Goal: Transaction & Acquisition: Purchase product/service

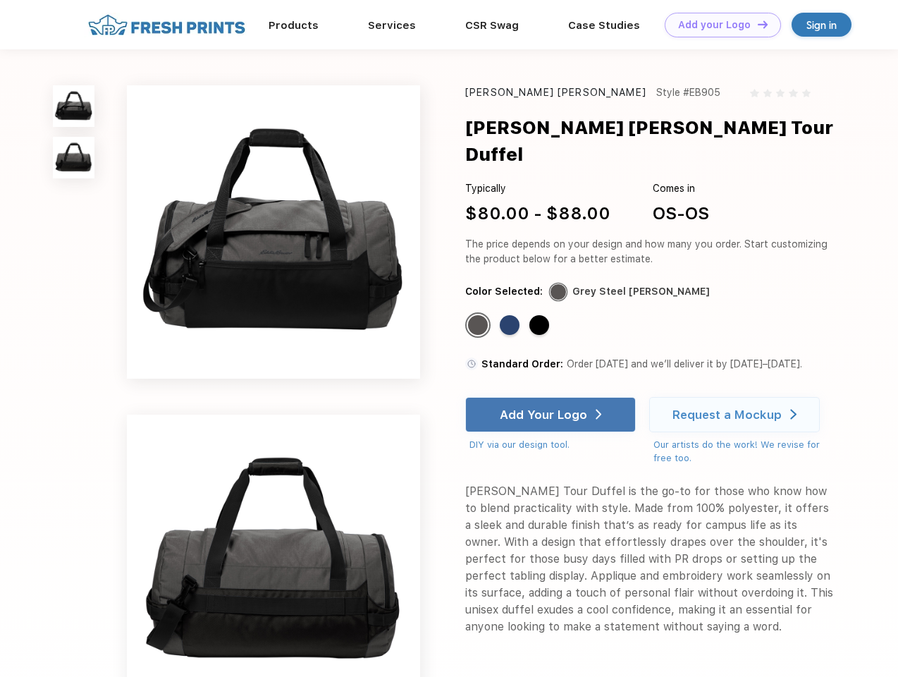
click at [718, 25] on link "Add your Logo Design Tool" at bounding box center [723, 25] width 116 height 25
click at [0, 0] on div "Design Tool" at bounding box center [0, 0] width 0 height 0
click at [756, 24] on link "Add your Logo Design Tool" at bounding box center [723, 25] width 116 height 25
click at [74, 106] on img at bounding box center [74, 106] width 42 height 42
click at [74, 158] on img at bounding box center [74, 158] width 42 height 42
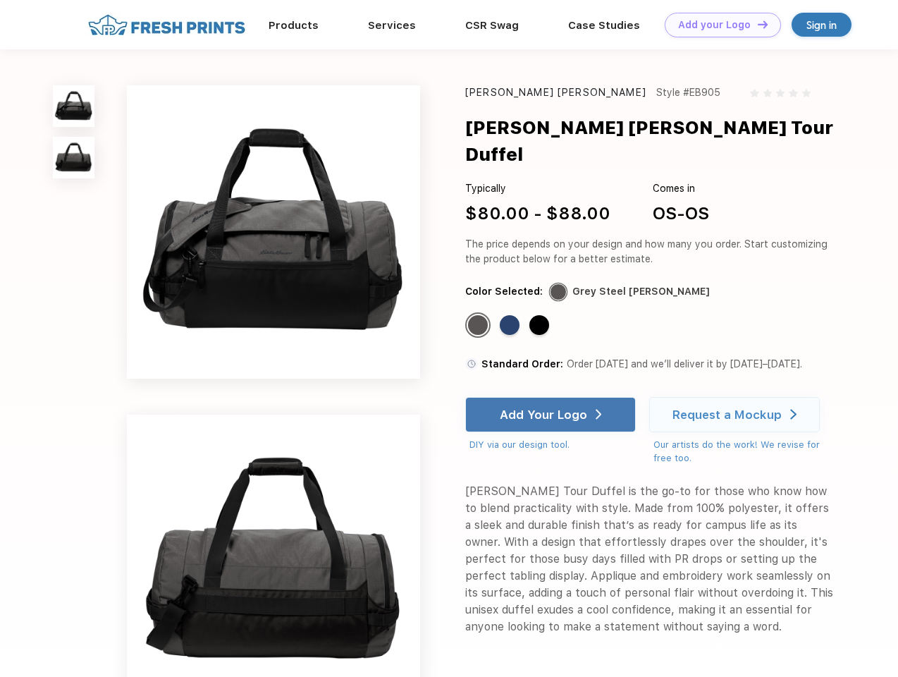
click at [479, 315] on div "Standard Color" at bounding box center [478, 325] width 20 height 20
click at [511, 315] on div "Standard Color" at bounding box center [510, 325] width 20 height 20
click at [541, 315] on div "Standard Color" at bounding box center [539, 325] width 20 height 20
click at [552, 407] on div "Add Your Logo" at bounding box center [543, 414] width 87 height 14
click at [737, 407] on div "Request a Mockup" at bounding box center [727, 414] width 109 height 14
